Goal: Use online tool/utility: Utilize a website feature to perform a specific function

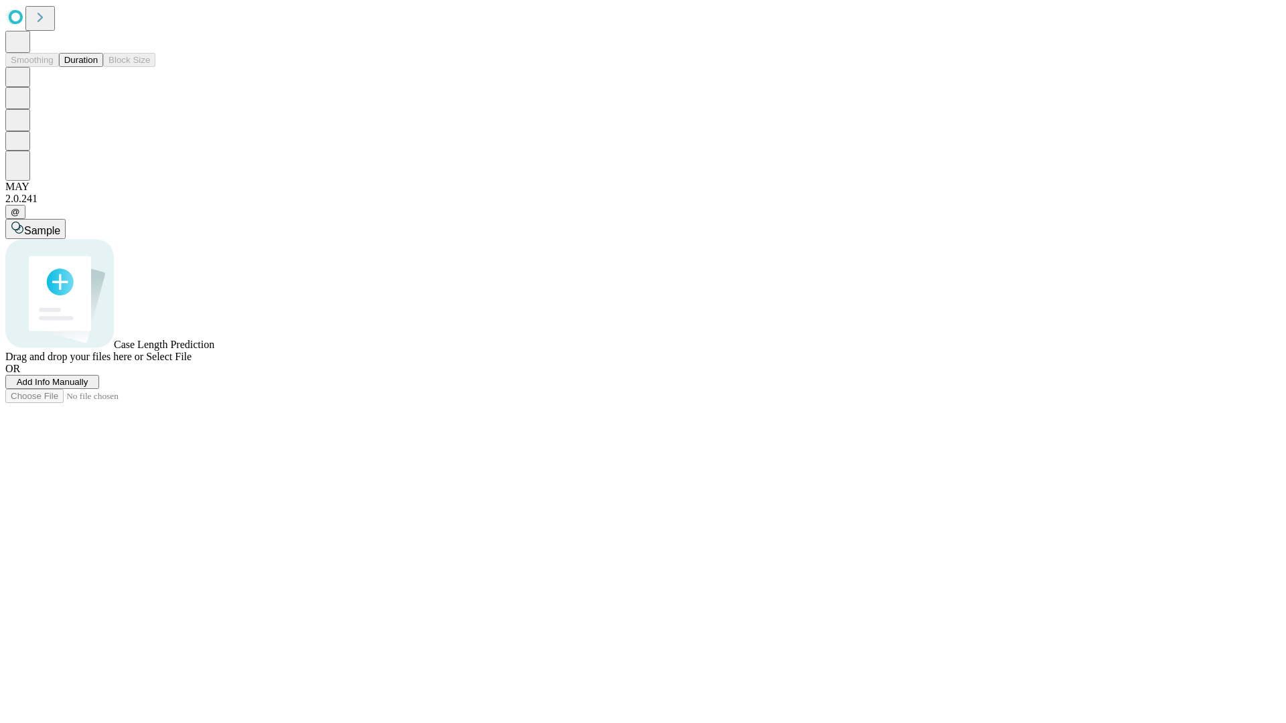
click at [192, 362] on span "Select File" at bounding box center [169, 356] width 46 height 11
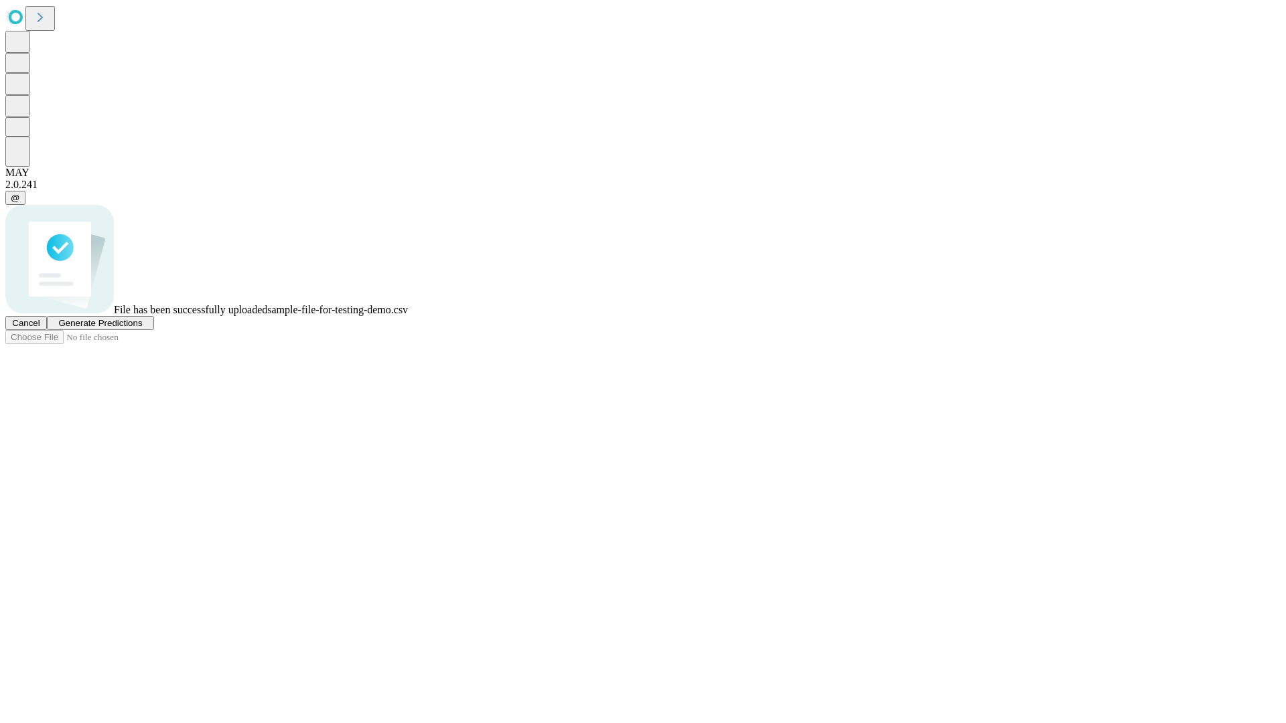
click at [142, 328] on span "Generate Predictions" at bounding box center [100, 323] width 84 height 10
